Goal: Communication & Community: Answer question/provide support

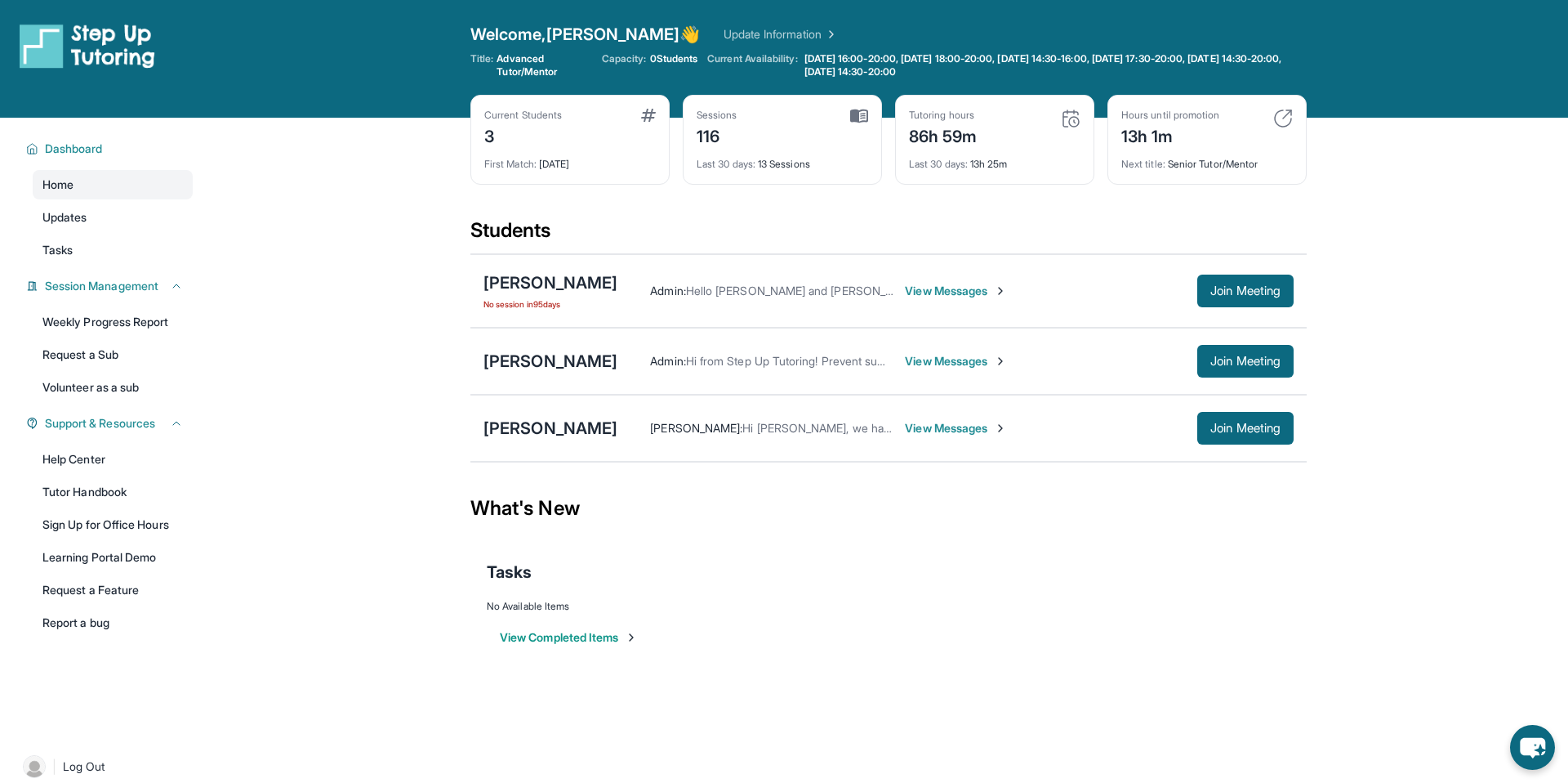
click at [1007, 365] on span "View Messages" at bounding box center [956, 361] width 103 height 16
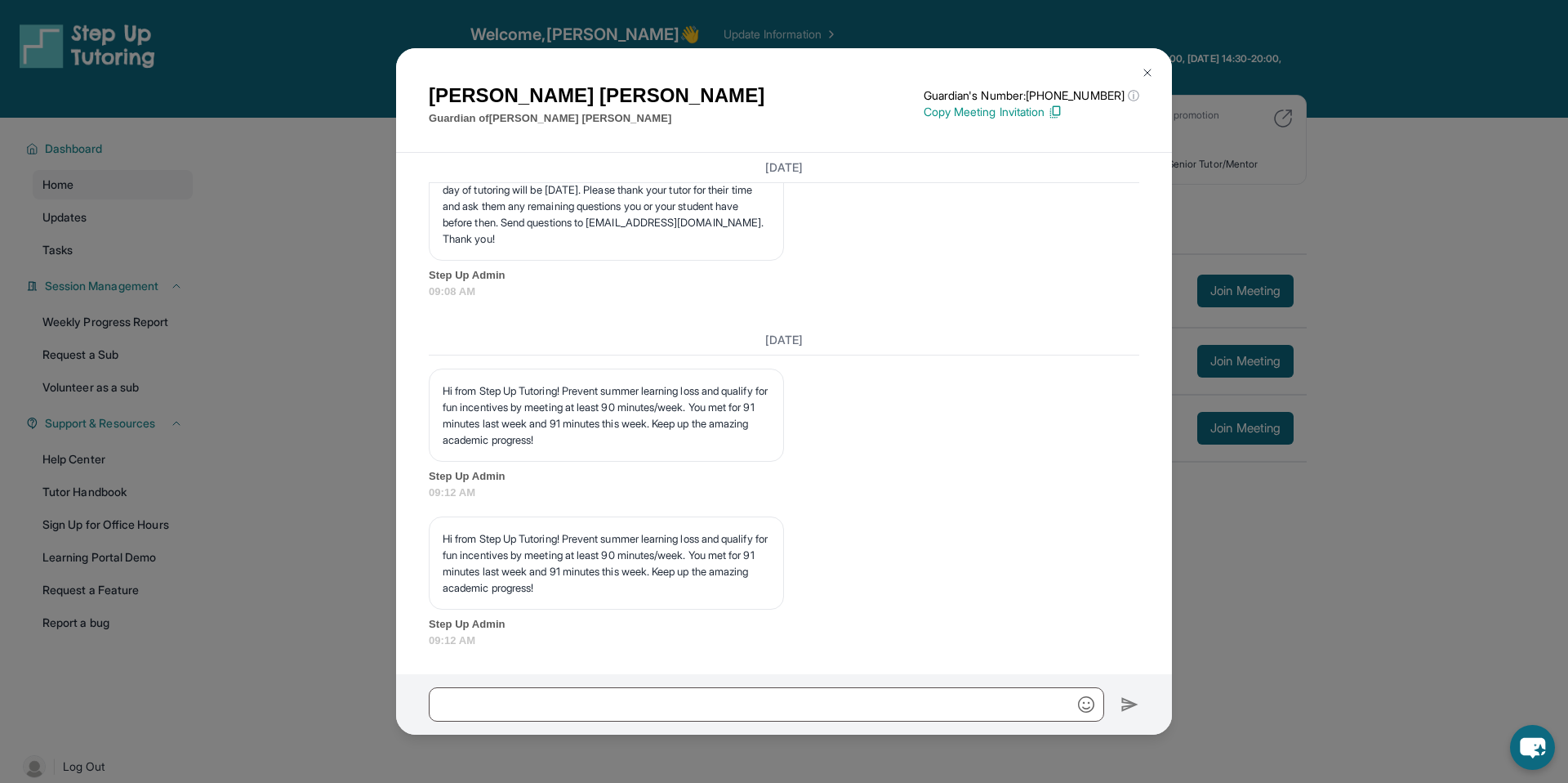
scroll to position [6791, 0]
click at [1146, 77] on img at bounding box center [1147, 73] width 14 height 14
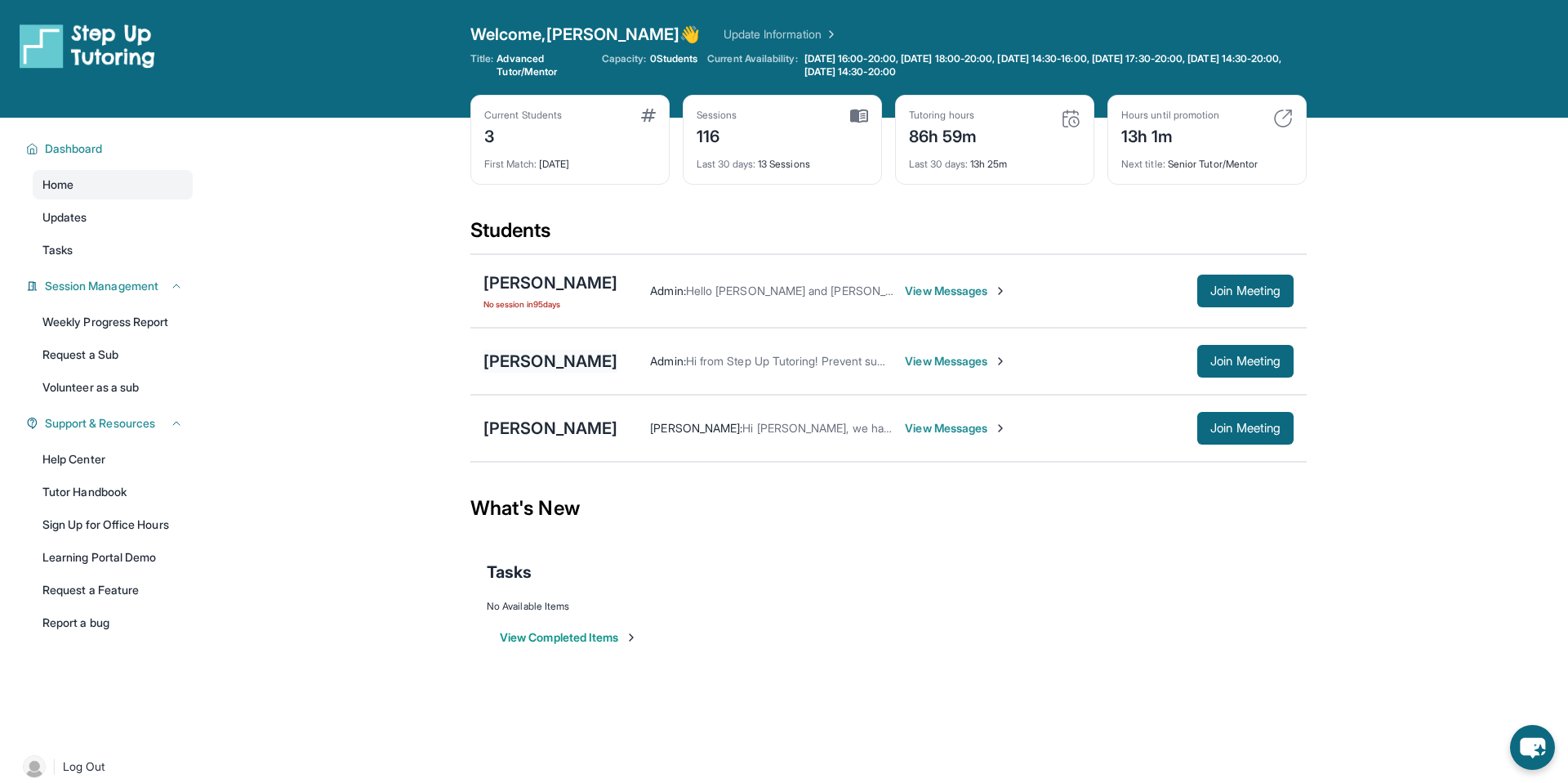
click at [617, 354] on div "[PERSON_NAME]" at bounding box center [550, 361] width 133 height 23
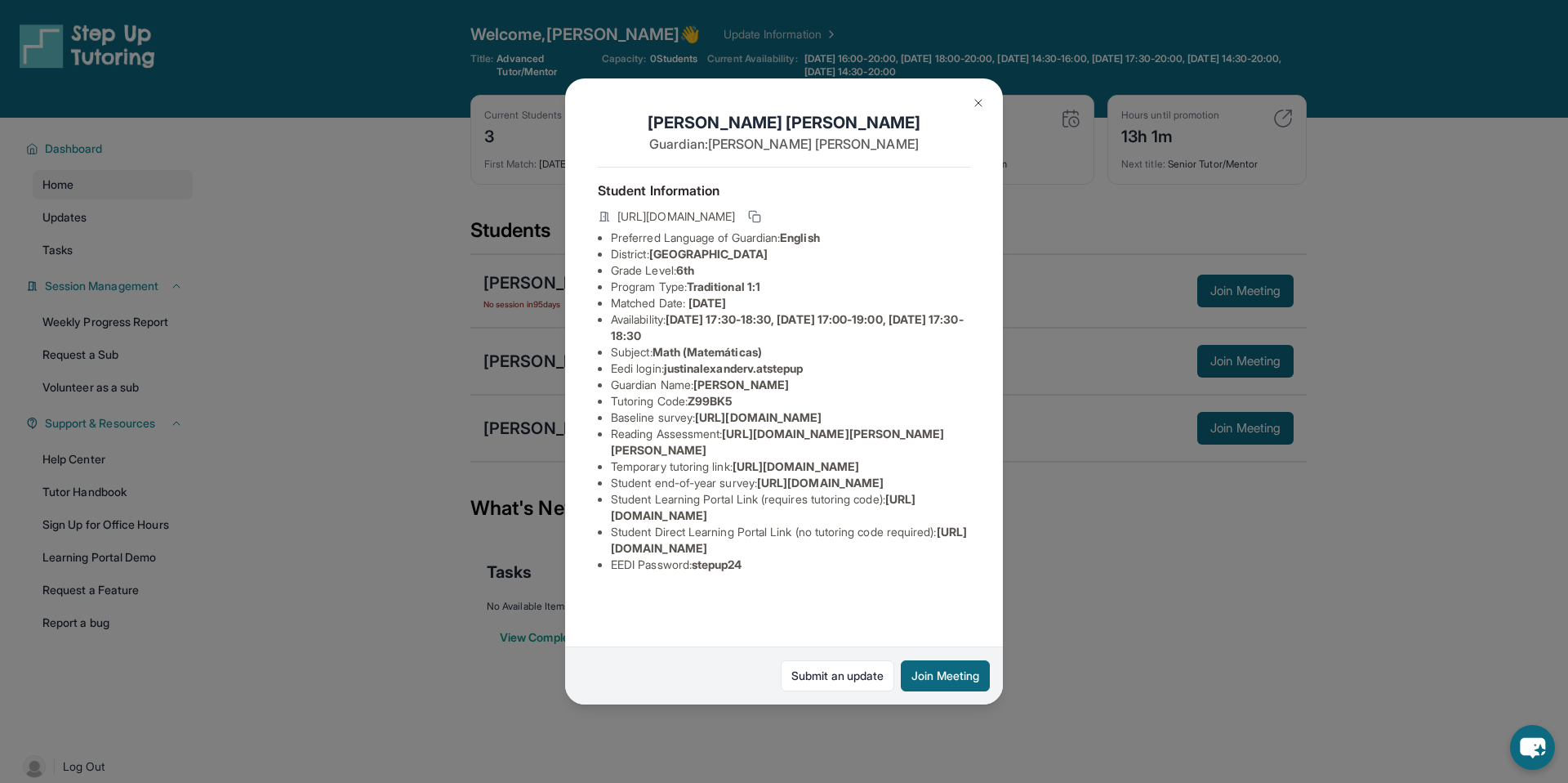
click at [1157, 643] on div "[PERSON_NAME] Guardian: [PERSON_NAME] Student Information [URL][DOMAIN_NAME] Pr…" at bounding box center [784, 391] width 1568 height 783
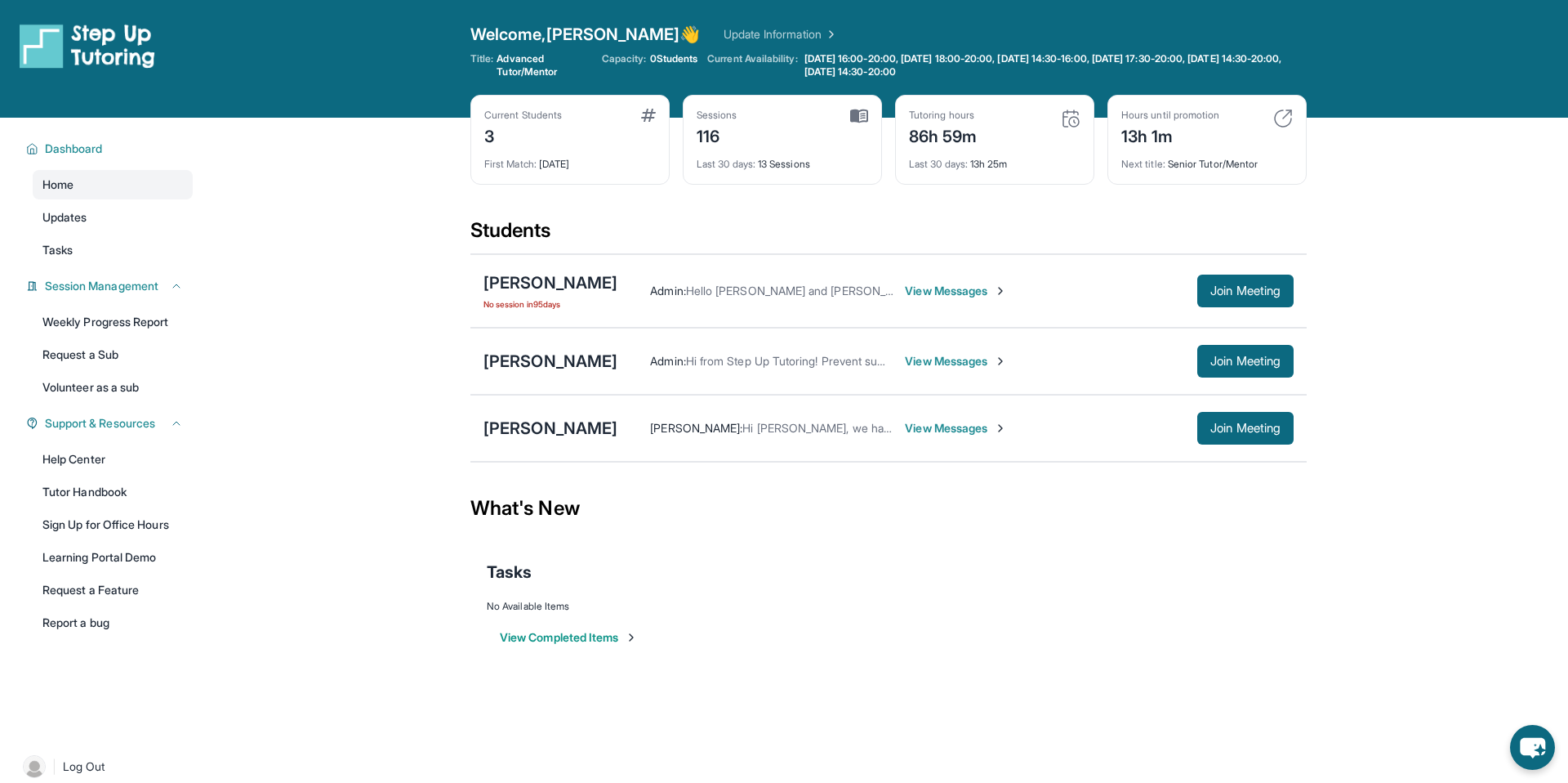
click at [1001, 353] on span "View Messages" at bounding box center [956, 361] width 103 height 16
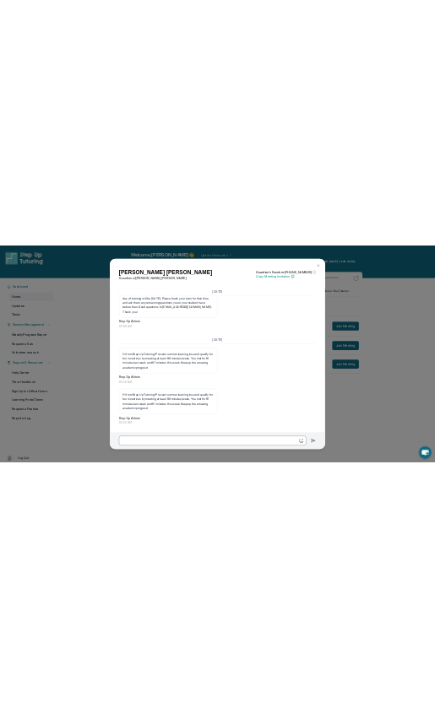
scroll to position [10967, 0]
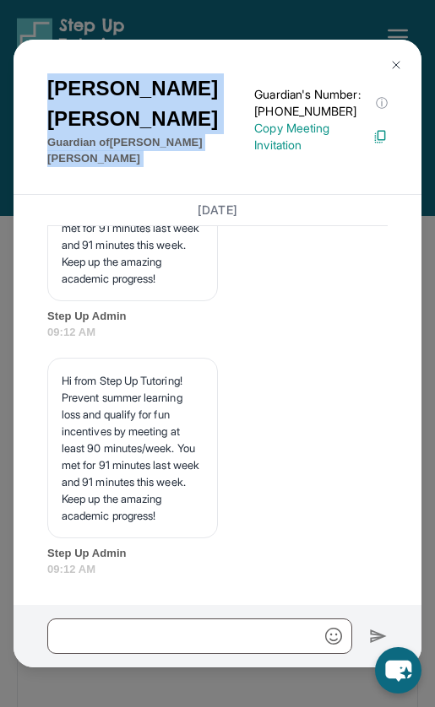
drag, startPoint x: 246, startPoint y: 8, endPoint x: 798, endPoint y: -33, distance: 553.7
click at [435, 0] on html "Open sidebar Welcome, [PERSON_NAME] 👋 Update Information Title: Advanced Tutor/…" at bounding box center [217, 402] width 435 height 805
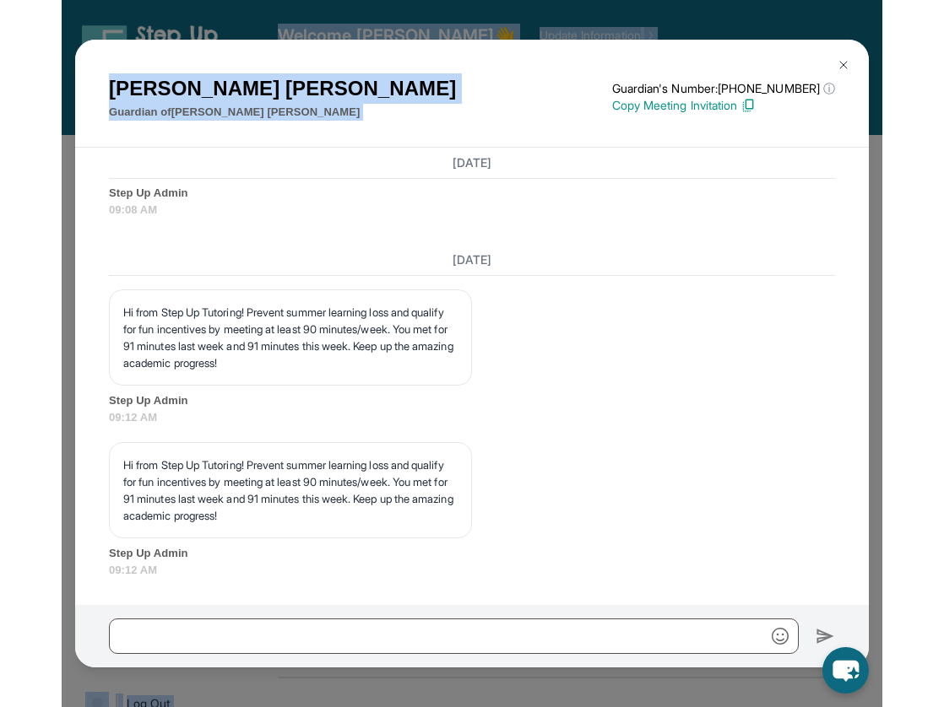
scroll to position [6935, 0]
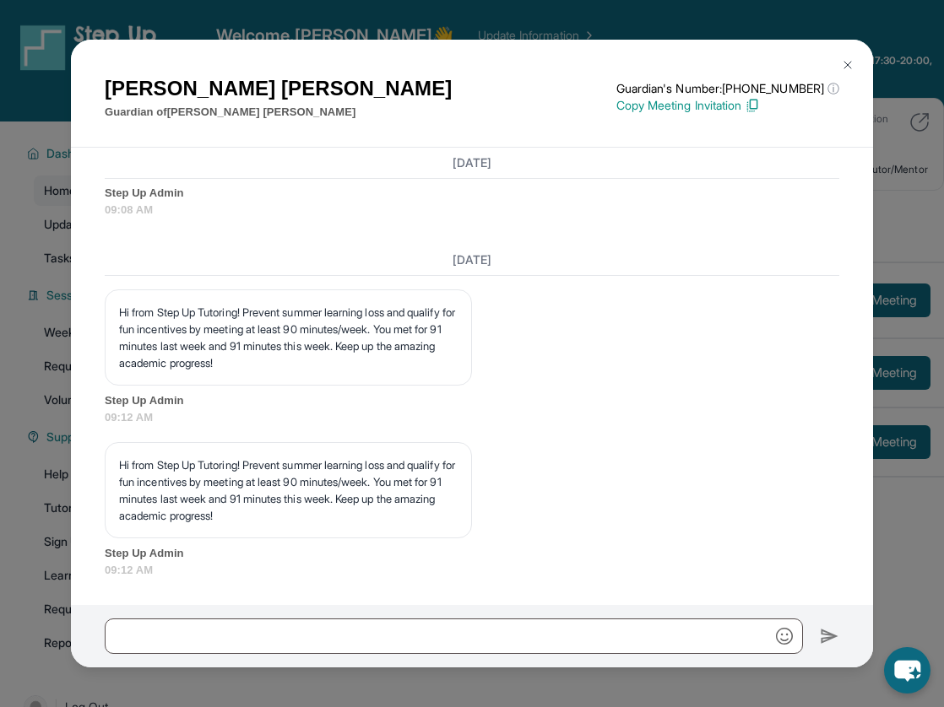
drag, startPoint x: 282, startPoint y: 319, endPoint x: 154, endPoint y: 322, distance: 127.5
click at [157, 164] on p "Hello Step Up Tutoring Families! We’re writing to notify you that your 6th grad…" at bounding box center [288, 112] width 339 height 101
drag, startPoint x: 133, startPoint y: 319, endPoint x: 280, endPoint y: 318, distance: 146.9
click at [280, 164] on p "Hello Step Up Tutoring Families! We’re writing to notify you that your 6th grad…" at bounding box center [288, 112] width 339 height 101
copy p "[EMAIL_ADDRESS][DOMAIN_NAME]"
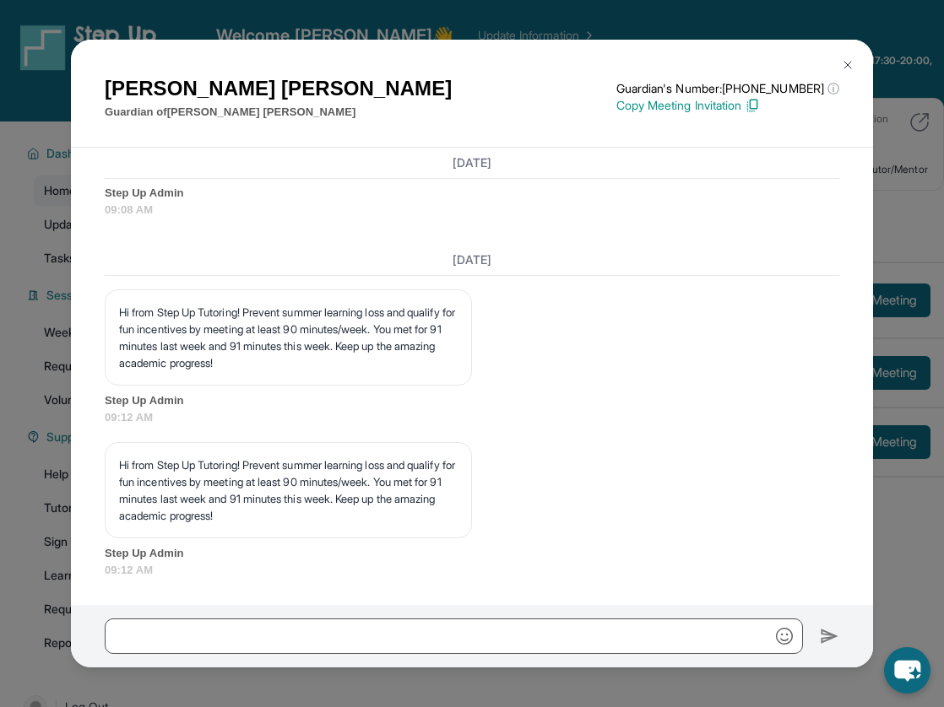
click at [854, 64] on button at bounding box center [848, 65] width 34 height 34
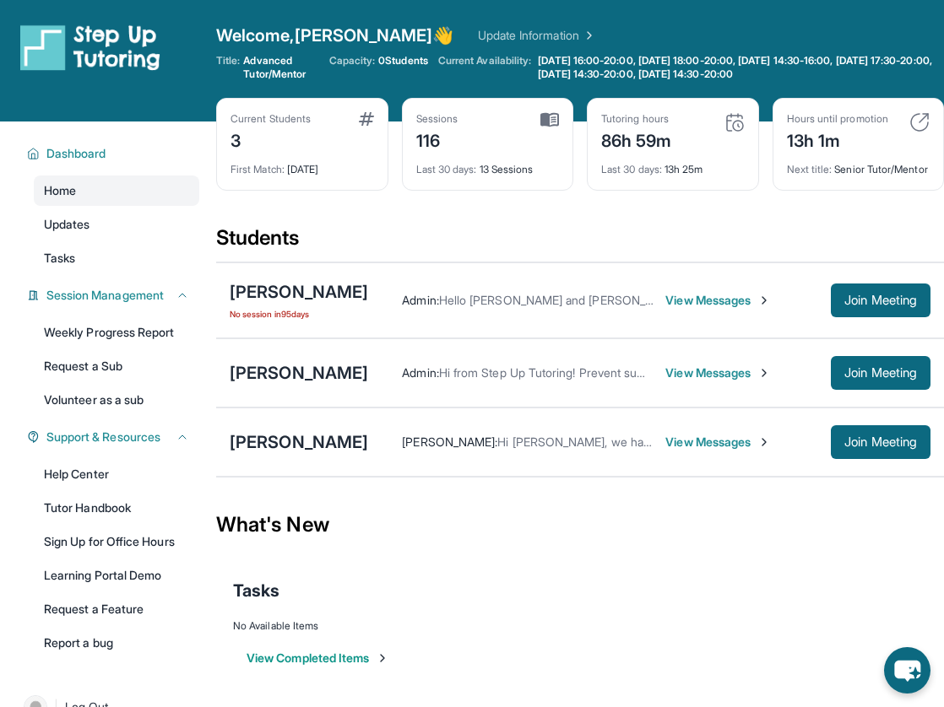
click at [554, 117] on img at bounding box center [549, 119] width 19 height 15
click at [714, 451] on span "View Messages" at bounding box center [718, 442] width 106 height 17
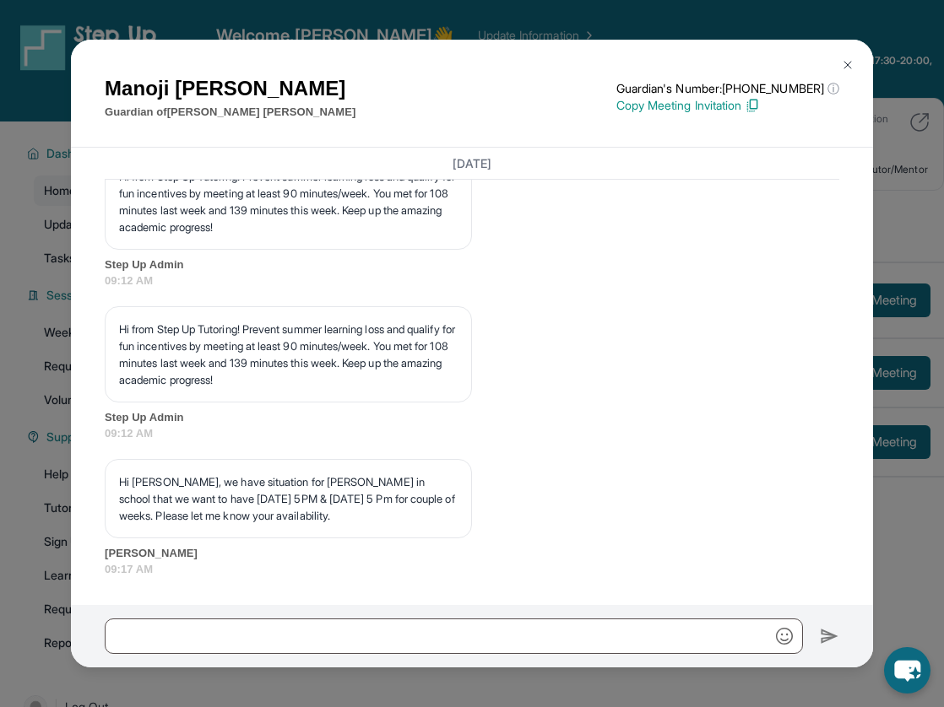
scroll to position [5513, 0]
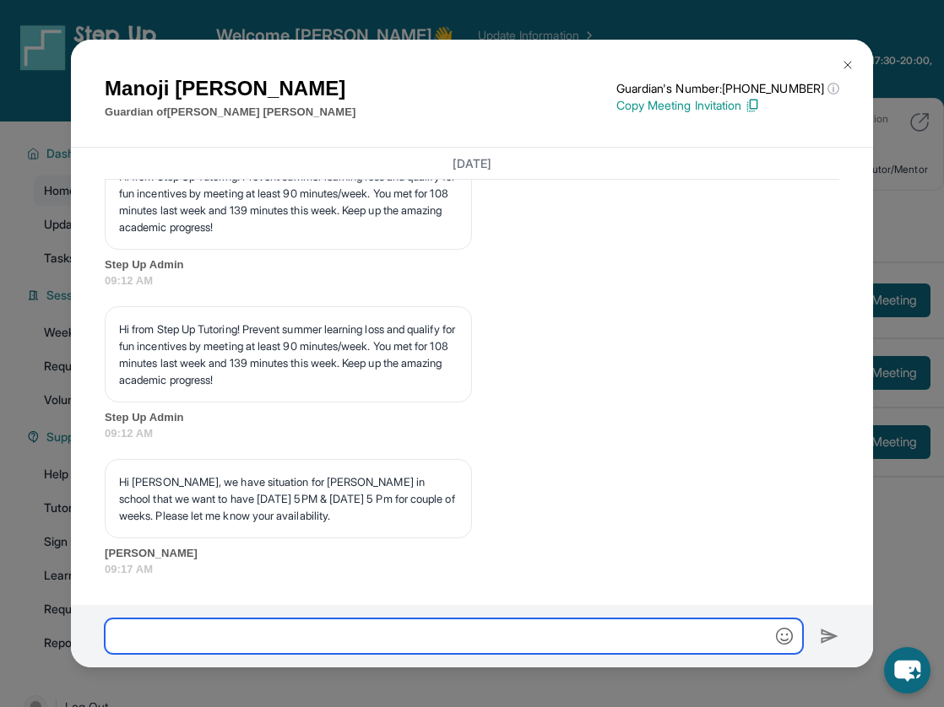
click at [511, 622] on input "text" at bounding box center [454, 636] width 698 height 35
type input "**********"
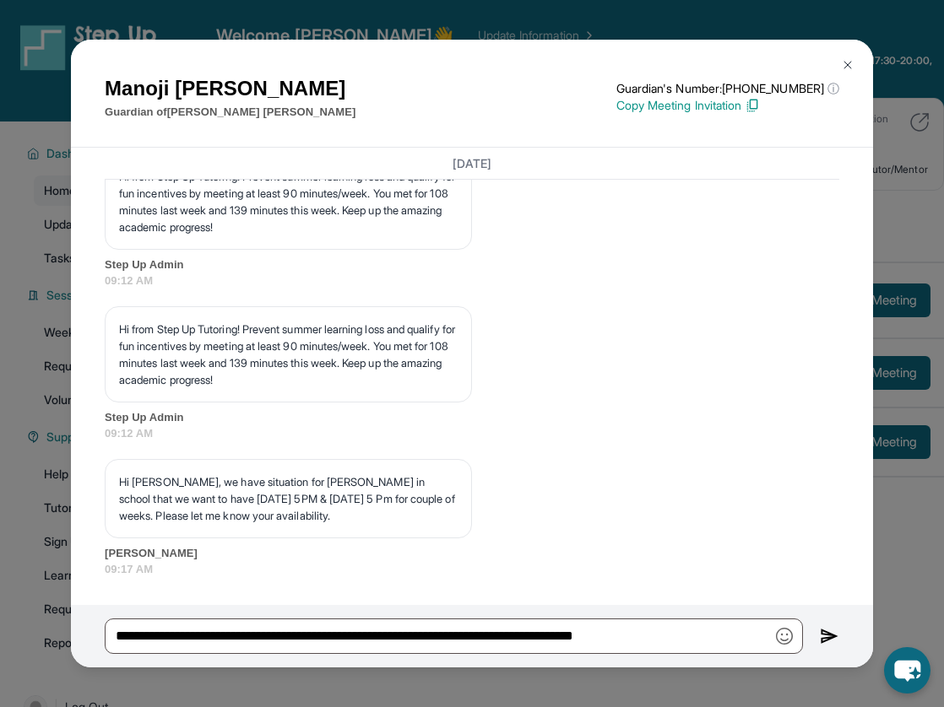
click at [828, 632] on img at bounding box center [829, 636] width 19 height 20
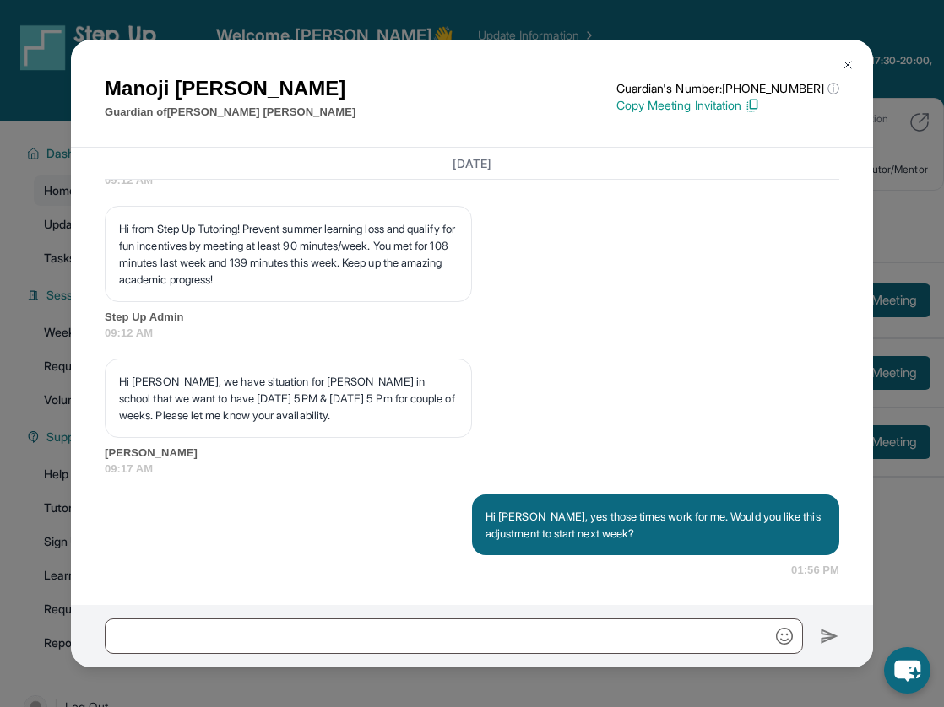
scroll to position [5613, 0]
click at [855, 62] on button at bounding box center [848, 65] width 34 height 34
